Goal: Navigation & Orientation: Understand site structure

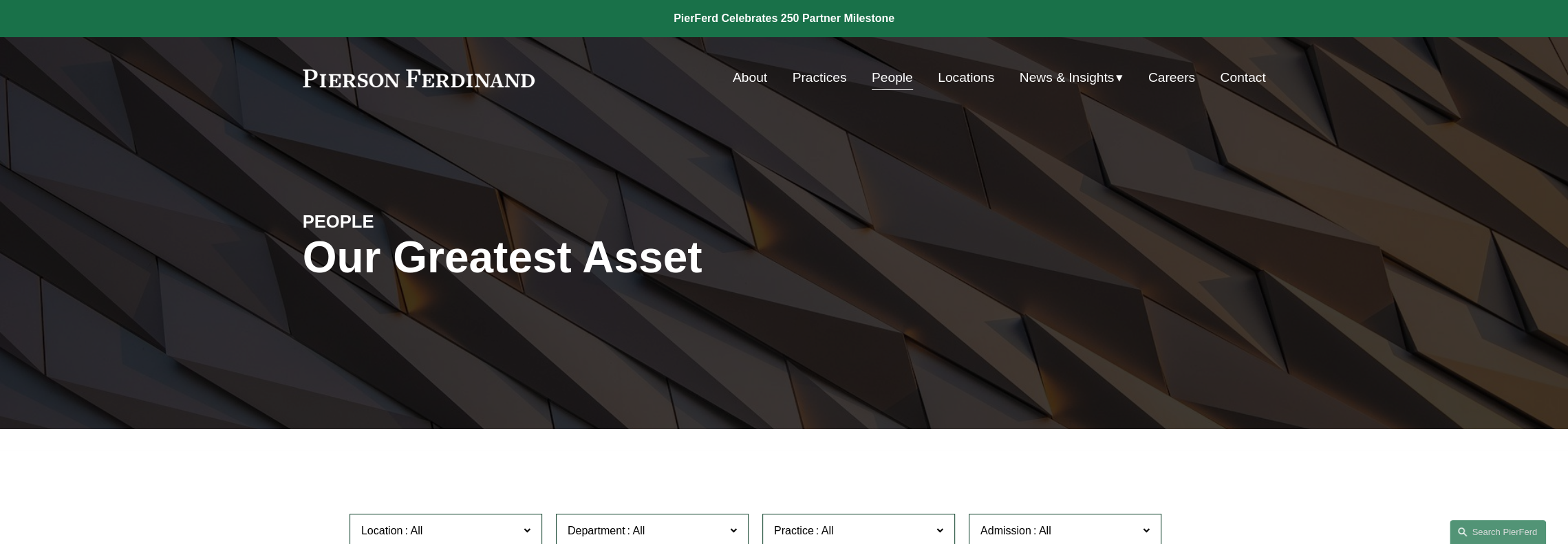
click at [743, 80] on link "About" at bounding box center [750, 77] width 35 height 26
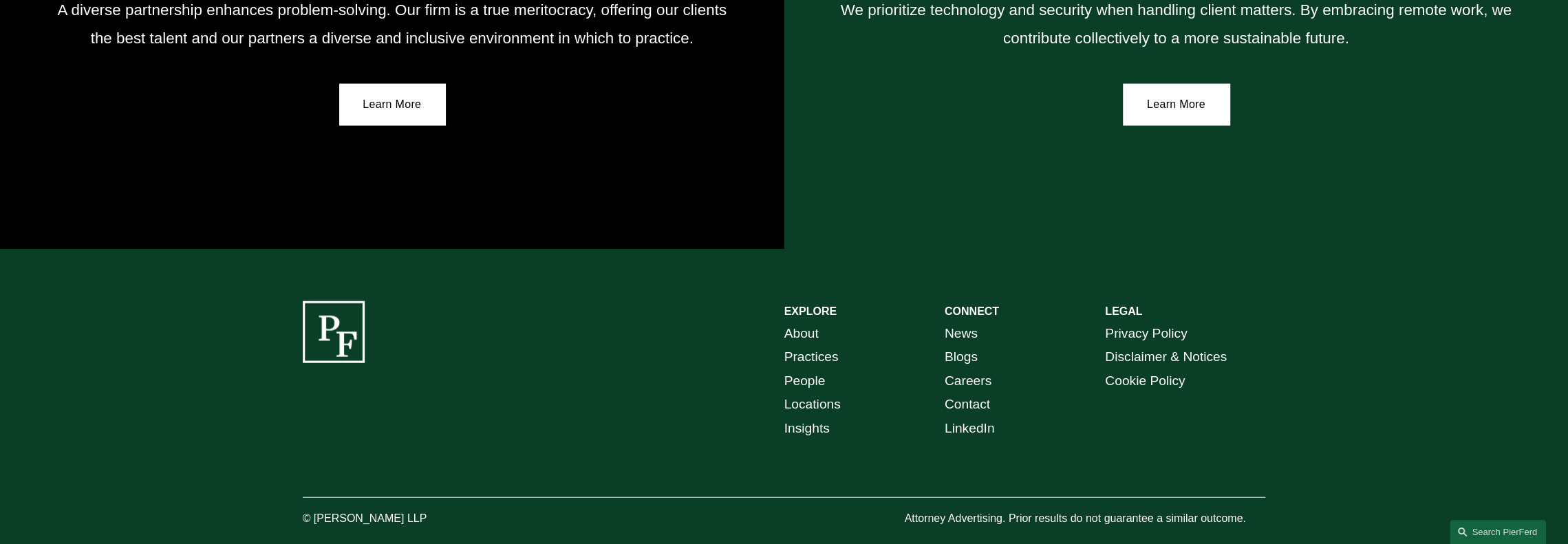
scroll to position [2744, 0]
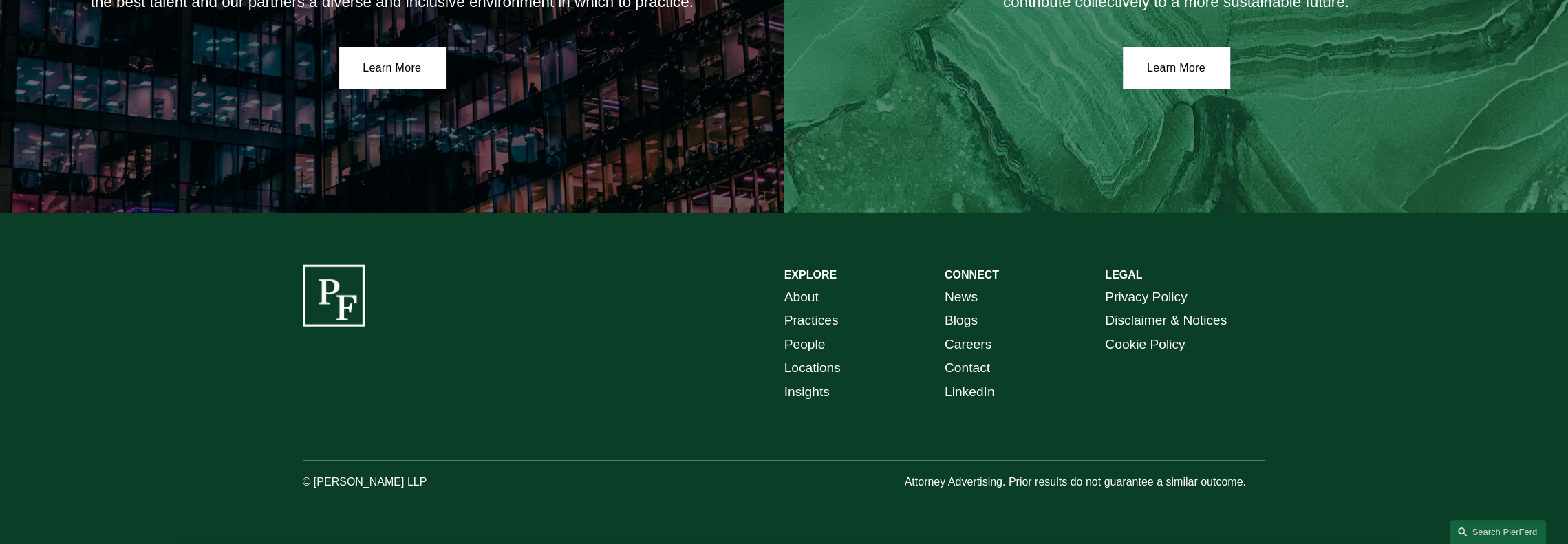
click at [1141, 298] on link "Privacy Policy" at bounding box center [1146, 297] width 82 height 24
click at [1126, 325] on link "Disclaimer & Notices" at bounding box center [1166, 320] width 122 height 24
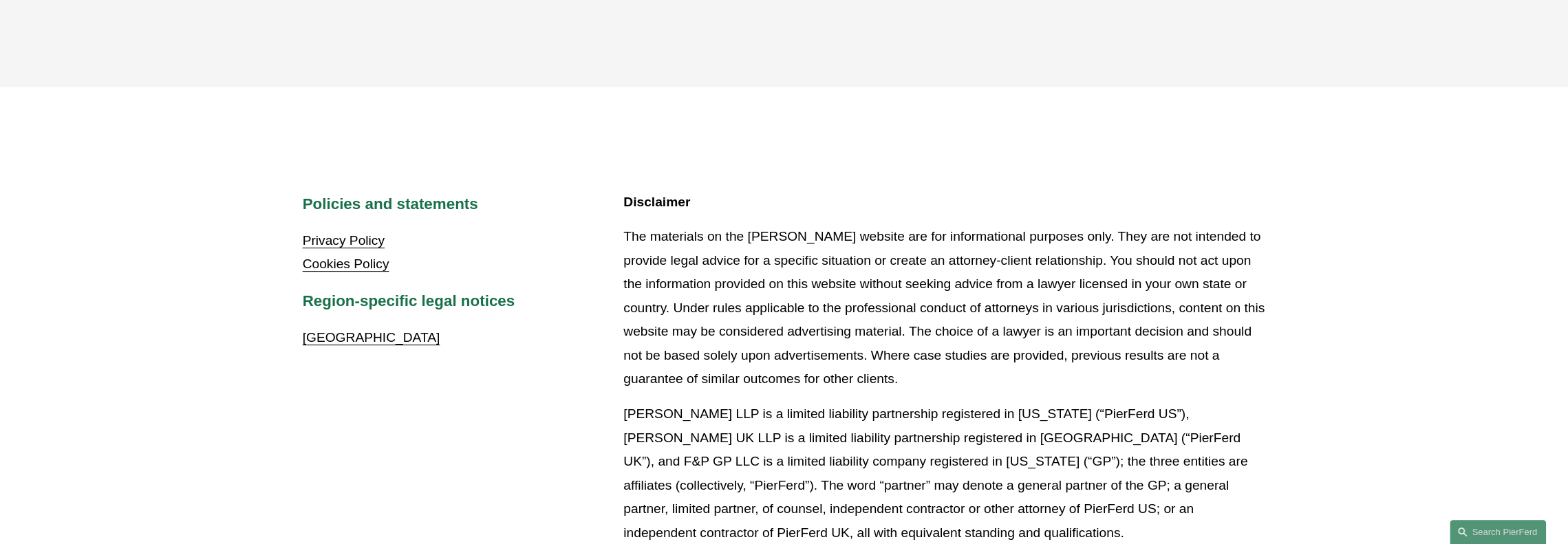
scroll to position [344, 0]
